Goal: Task Accomplishment & Management: Manage account settings

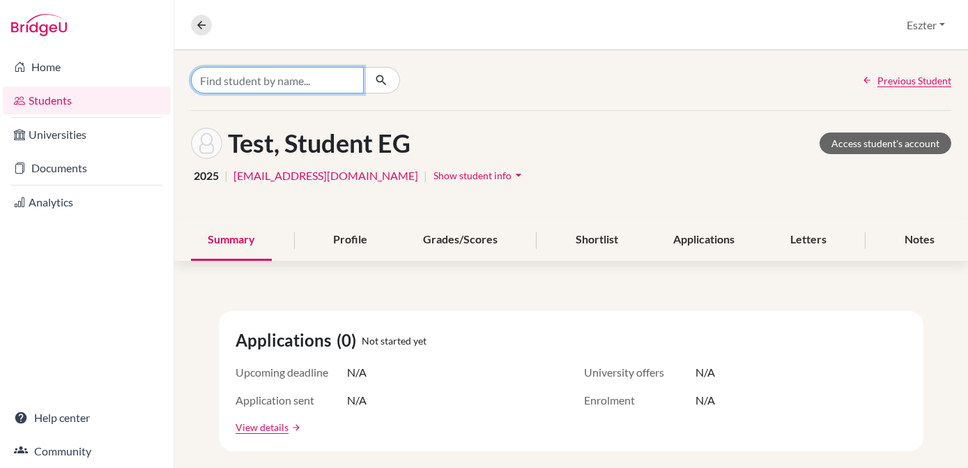
click at [297, 78] on input "Find student by name..." at bounding box center [277, 80] width 173 height 26
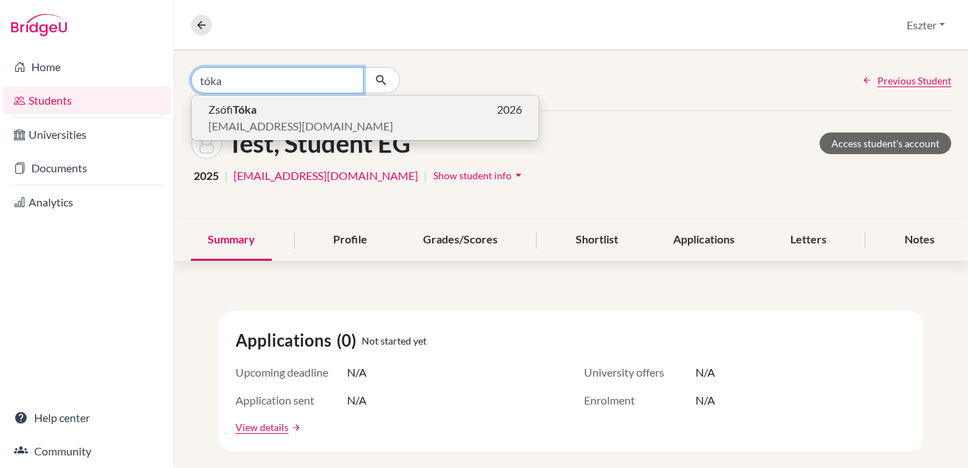
type input "tóka"
click at [289, 114] on p "[PERSON_NAME] 2026" at bounding box center [365, 109] width 314 height 17
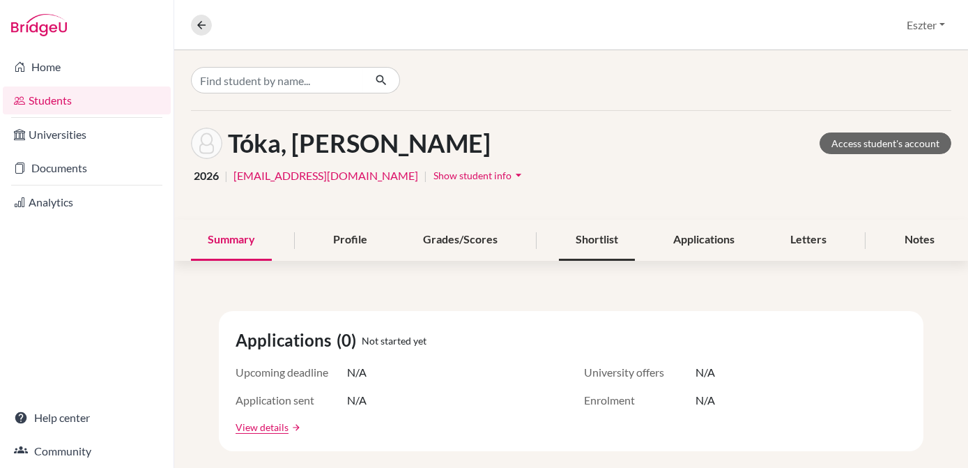
click at [604, 234] on div "Shortlist" at bounding box center [597, 240] width 76 height 41
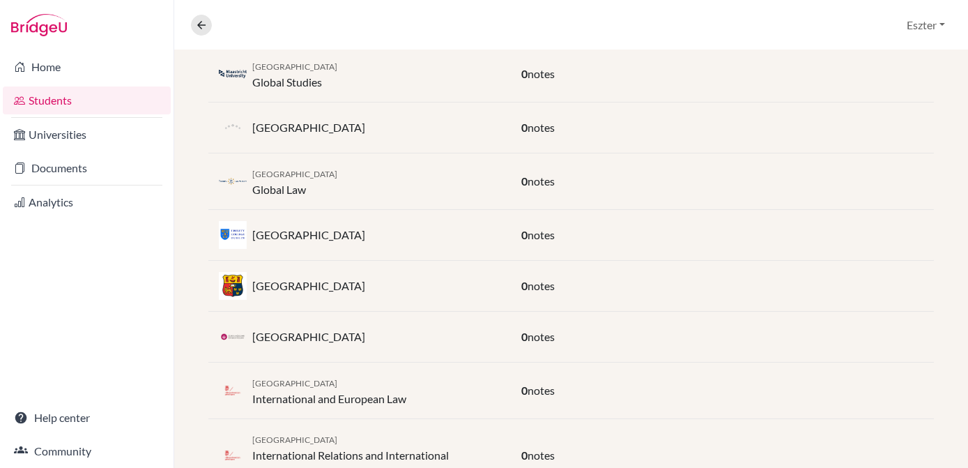
scroll to position [671, 0]
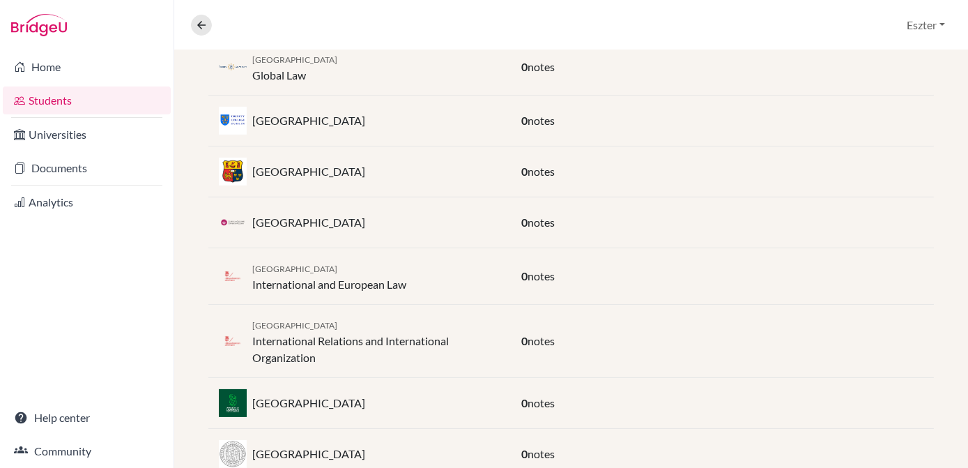
click at [604, 234] on div "University of Galway 0 notes" at bounding box center [571, 222] width 726 height 51
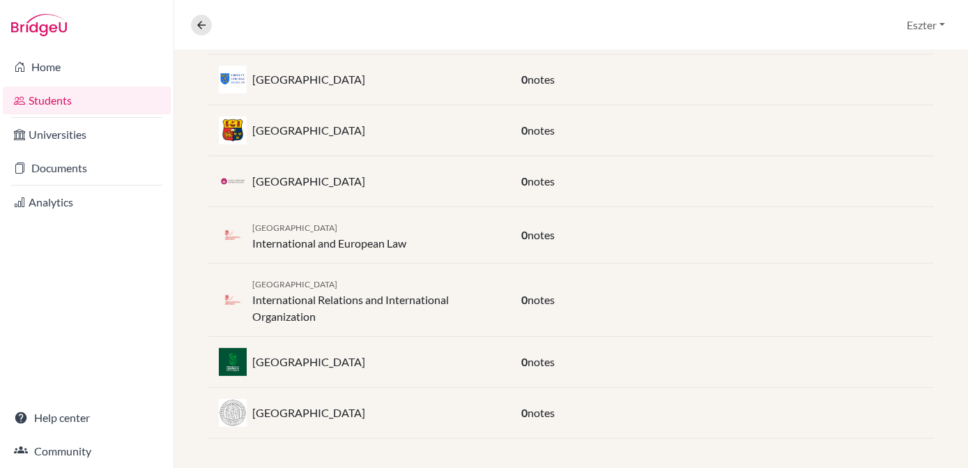
click at [604, 234] on div "0 notes" at bounding box center [722, 235] width 423 height 17
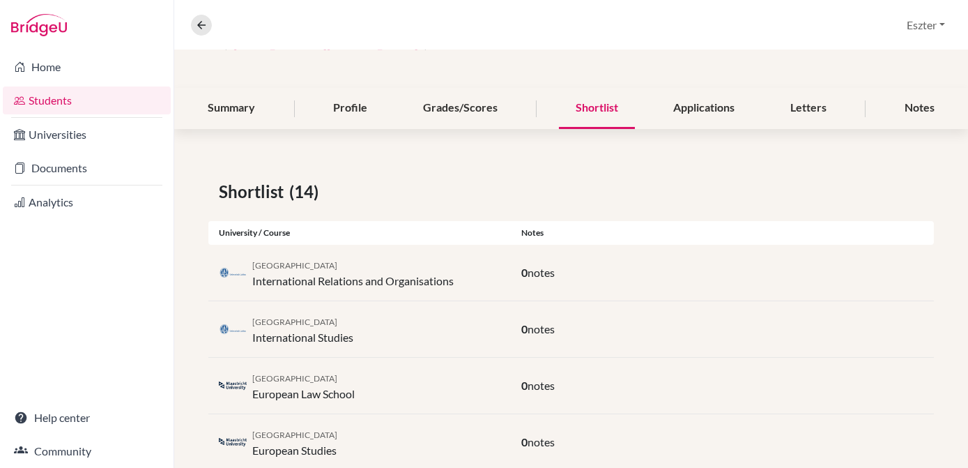
scroll to position [154, 0]
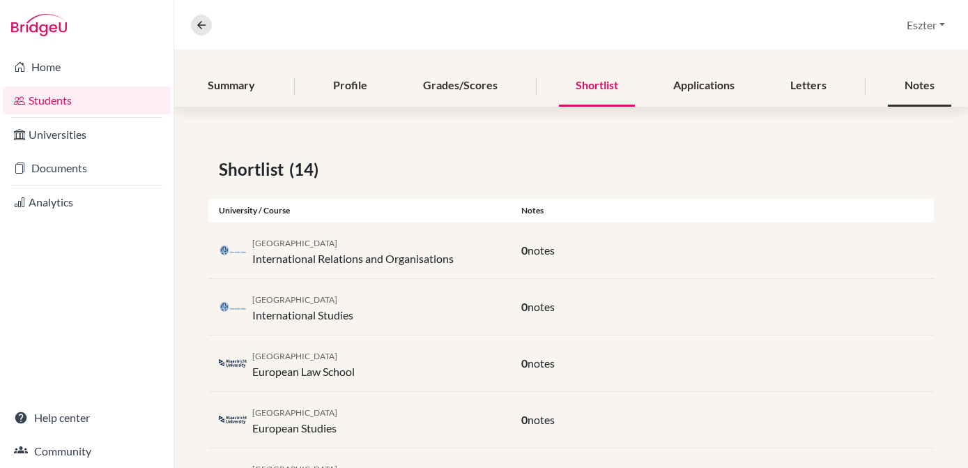
click at [888, 81] on div "Notes" at bounding box center [919, 86] width 63 height 41
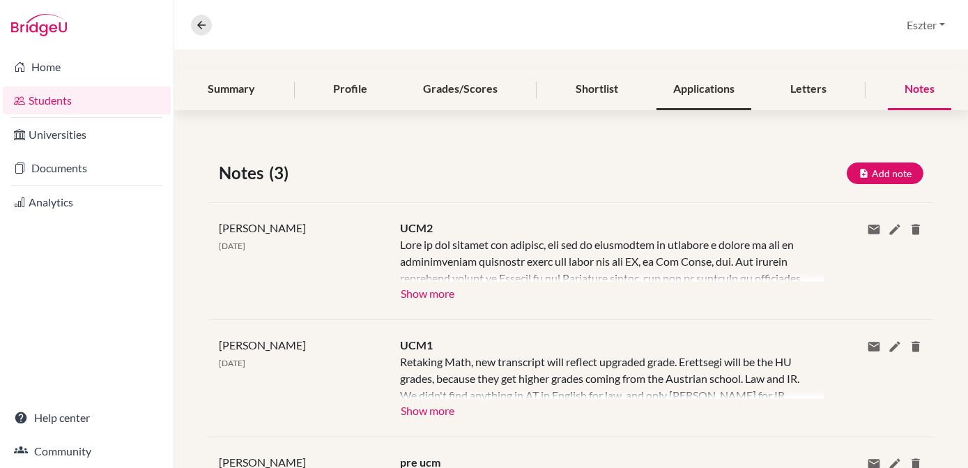
scroll to position [152, 0]
click at [428, 344] on span "UCM1" at bounding box center [416, 343] width 33 height 13
click at [420, 407] on button "Show more" at bounding box center [427, 407] width 55 height 21
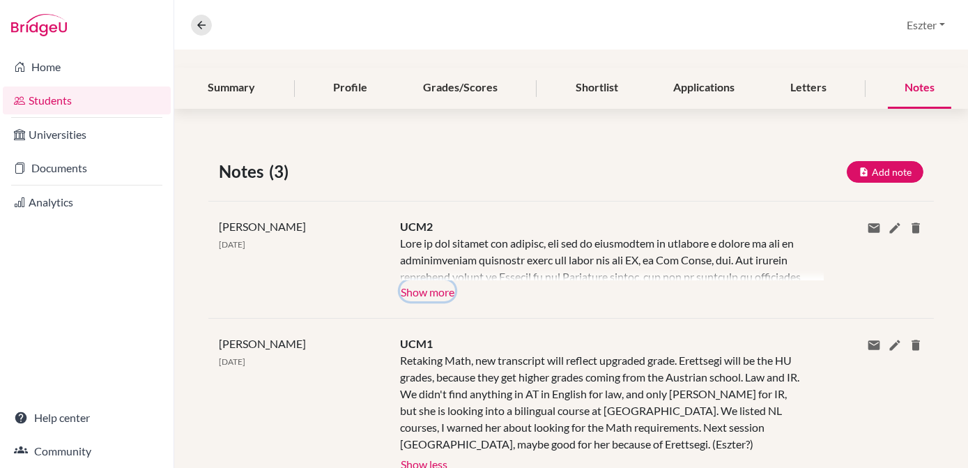
click at [411, 282] on button "Show more" at bounding box center [427, 290] width 55 height 21
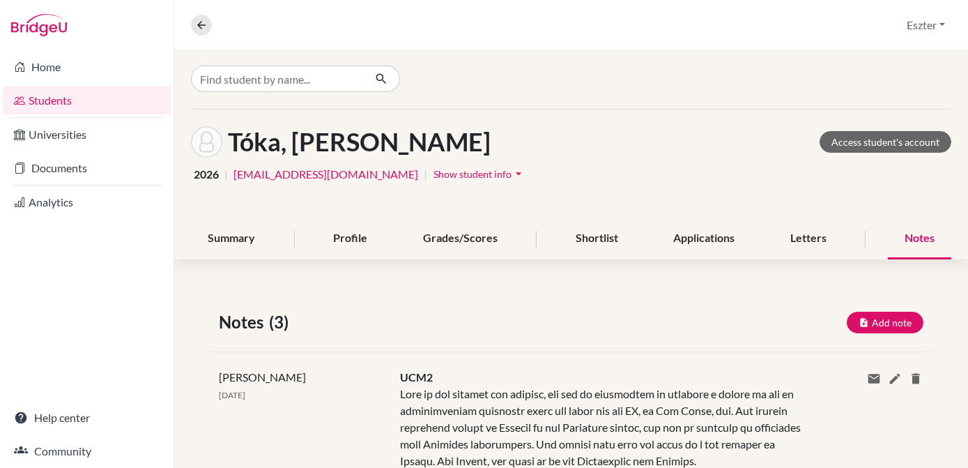
scroll to position [0, 0]
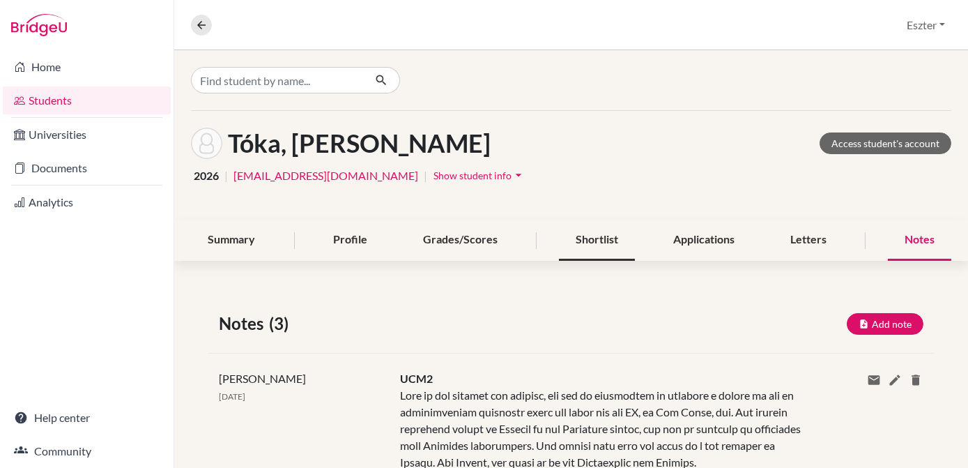
click at [587, 248] on div "Shortlist" at bounding box center [597, 240] width 76 height 41
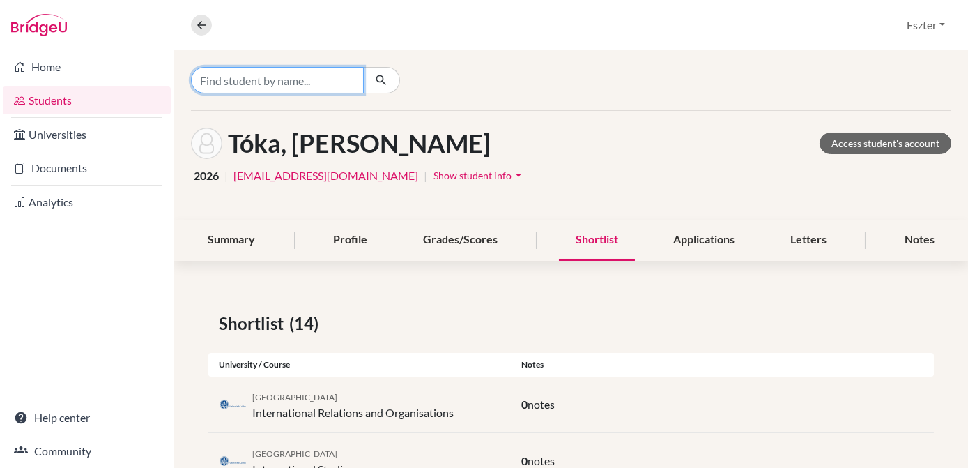
click at [346, 77] on input "Find student by name..." at bounding box center [277, 80] width 173 height 26
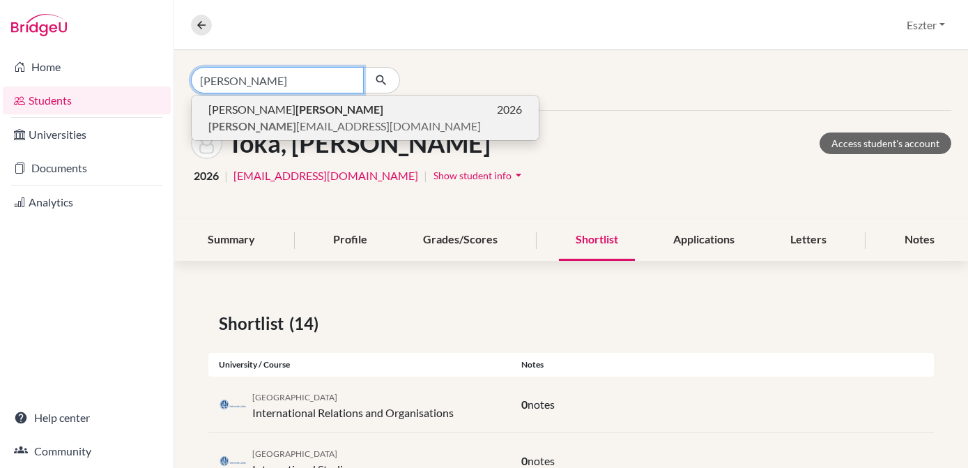
type input "[PERSON_NAME]"
click at [303, 110] on p "[PERSON_NAME] 2026" at bounding box center [365, 109] width 314 height 17
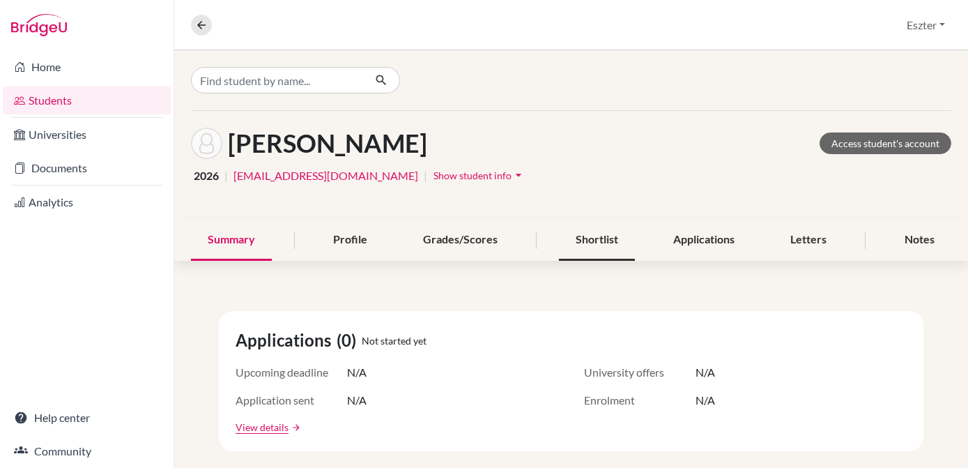
click at [607, 227] on div "Shortlist" at bounding box center [597, 240] width 76 height 41
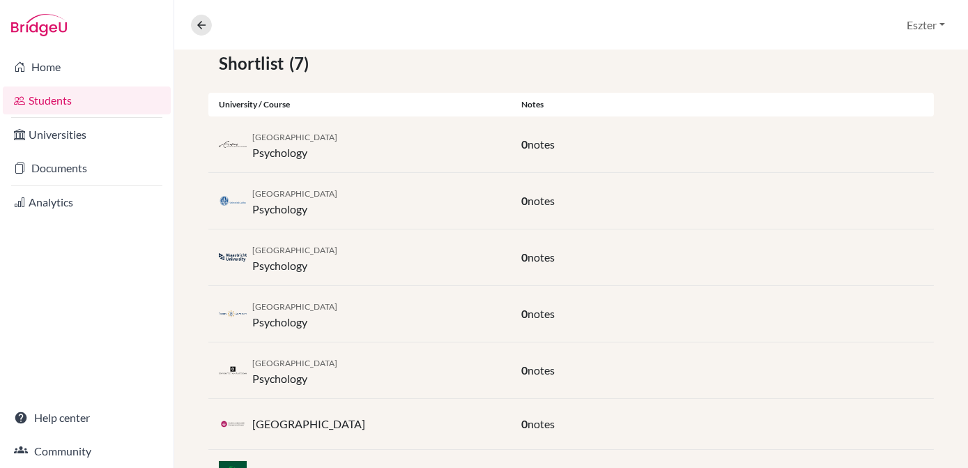
scroll to position [261, 0]
click at [581, 291] on div "Tilburg University Psychology 0 notes" at bounding box center [571, 313] width 726 height 56
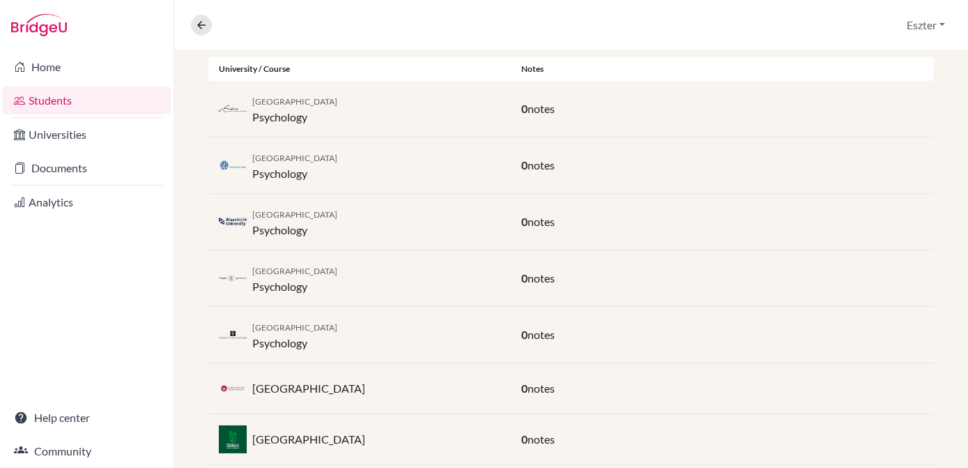
scroll to position [323, 0]
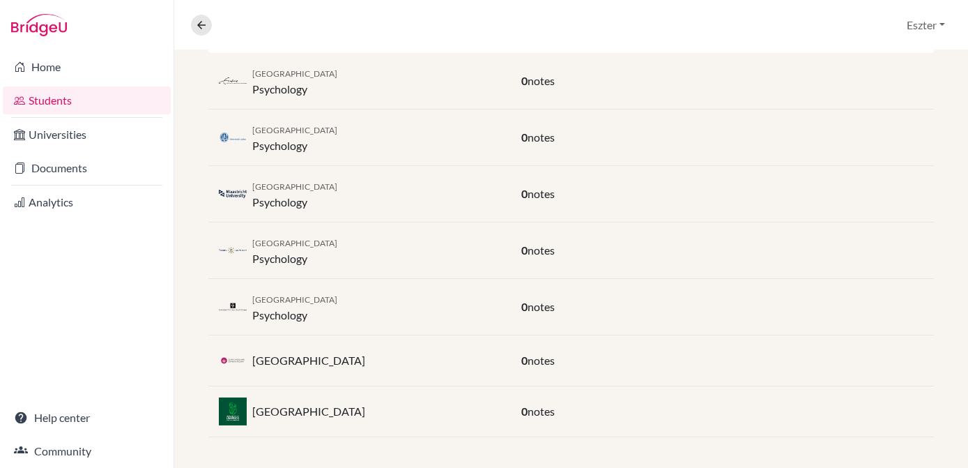
click at [581, 291] on div "University of Amsterdam Psychology 0 notes" at bounding box center [571, 307] width 726 height 56
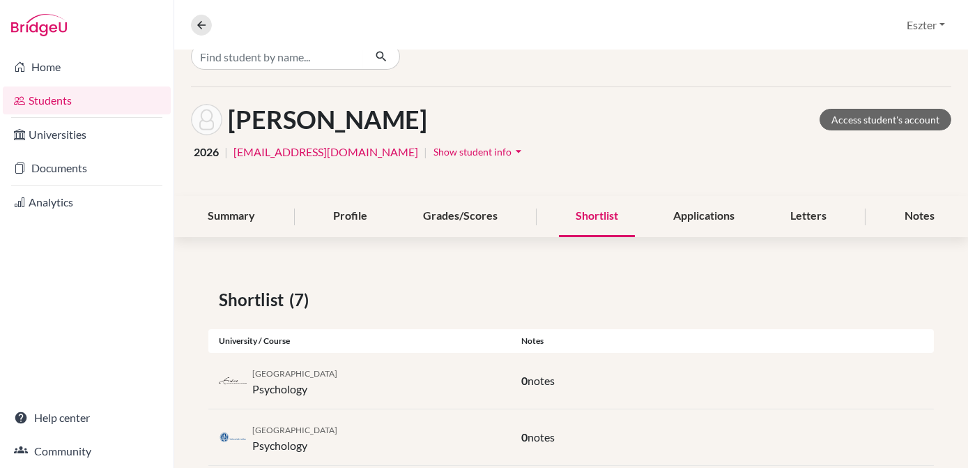
scroll to position [22, 0]
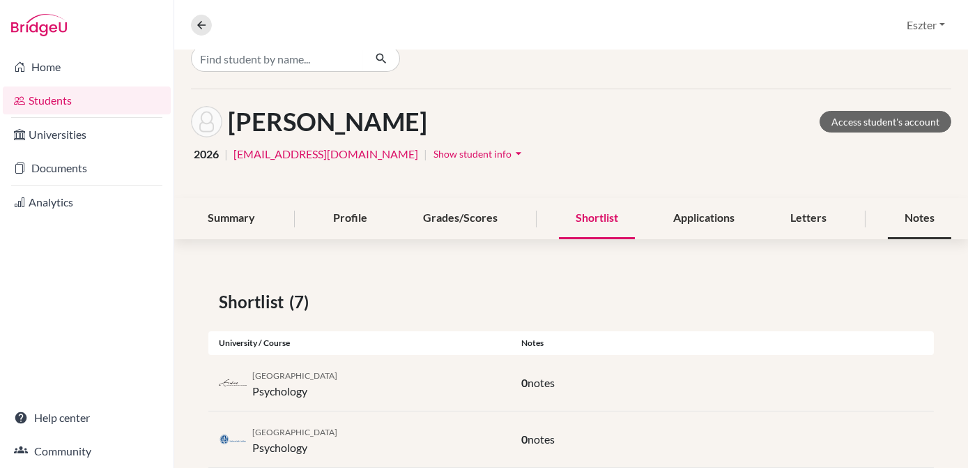
click at [903, 208] on div "Notes" at bounding box center [919, 218] width 63 height 41
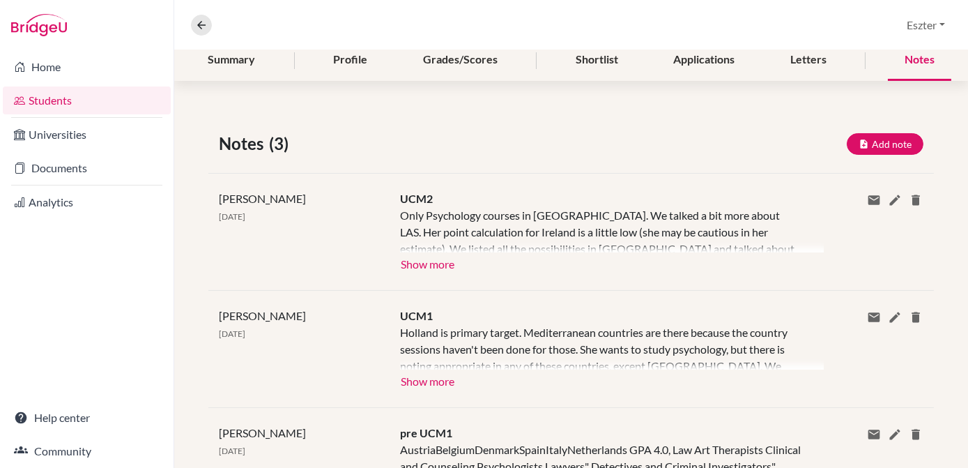
scroll to position [183, 0]
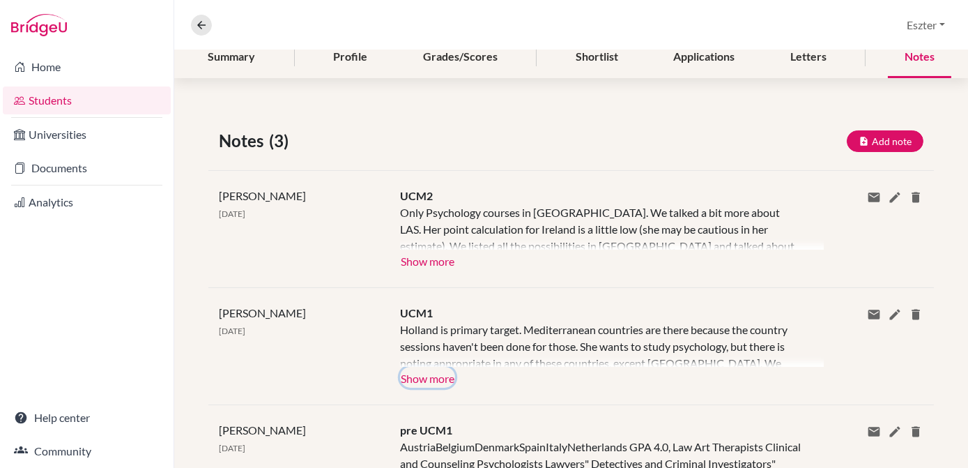
click at [418, 376] on button "Show more" at bounding box center [427, 377] width 55 height 21
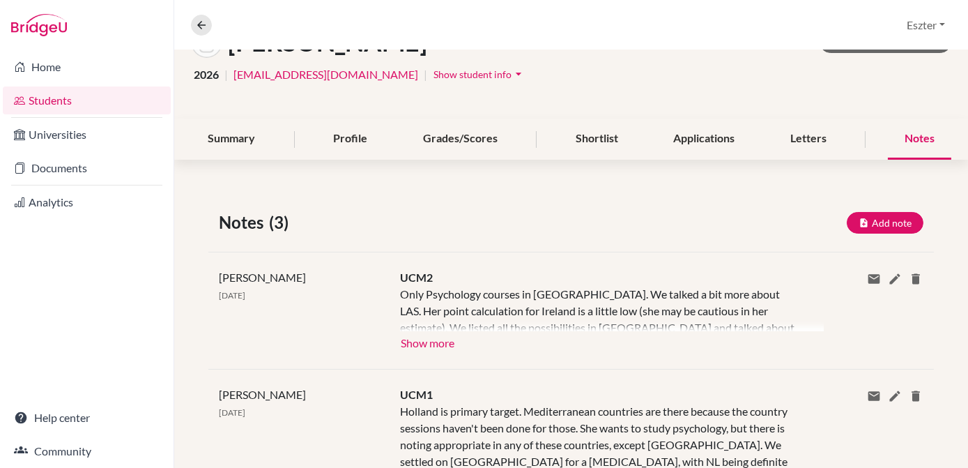
scroll to position [96, 0]
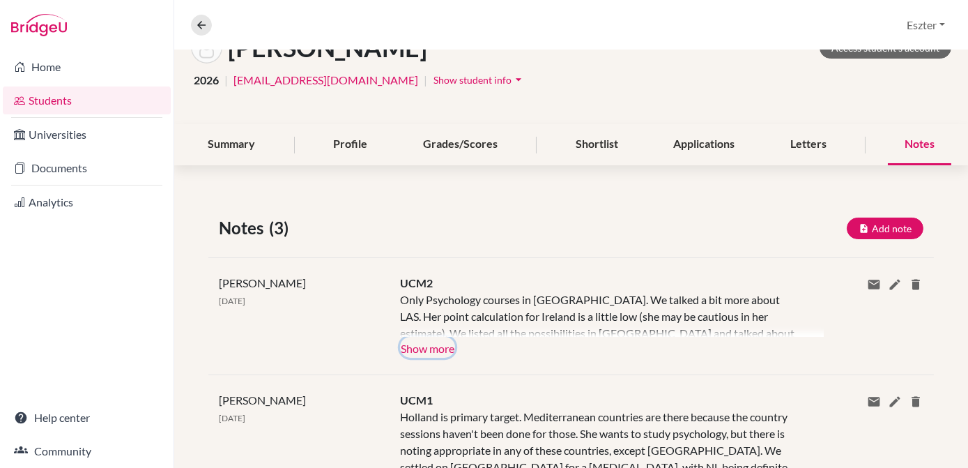
click at [433, 353] on button "Show more" at bounding box center [427, 347] width 55 height 21
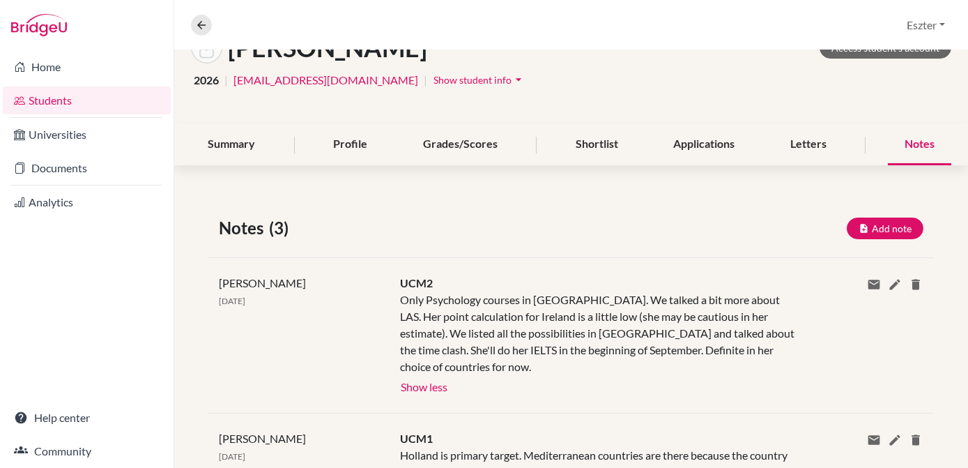
click at [530, 367] on div "UCM2 Only Psychology courses in [GEOGRAPHIC_DATA]. We talked a bit more about L…" at bounding box center [601, 335] width 423 height 121
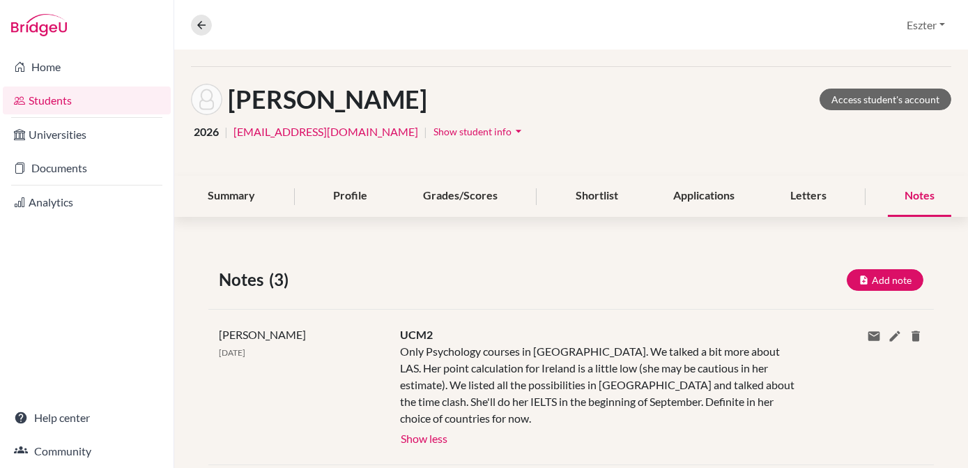
scroll to position [43, 0]
